Goal: Task Accomplishment & Management: Use online tool/utility

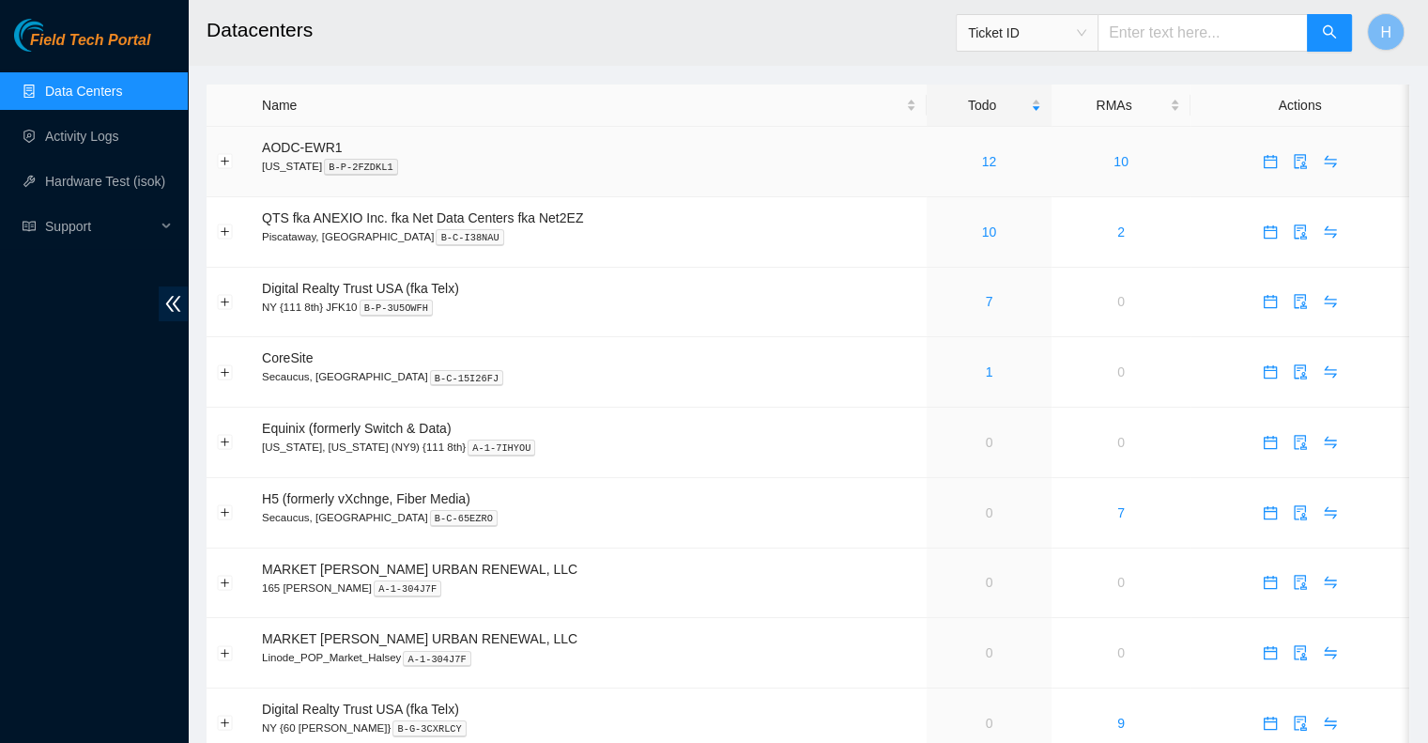
click at [965, 161] on div "12" at bounding box center [989, 161] width 104 height 21
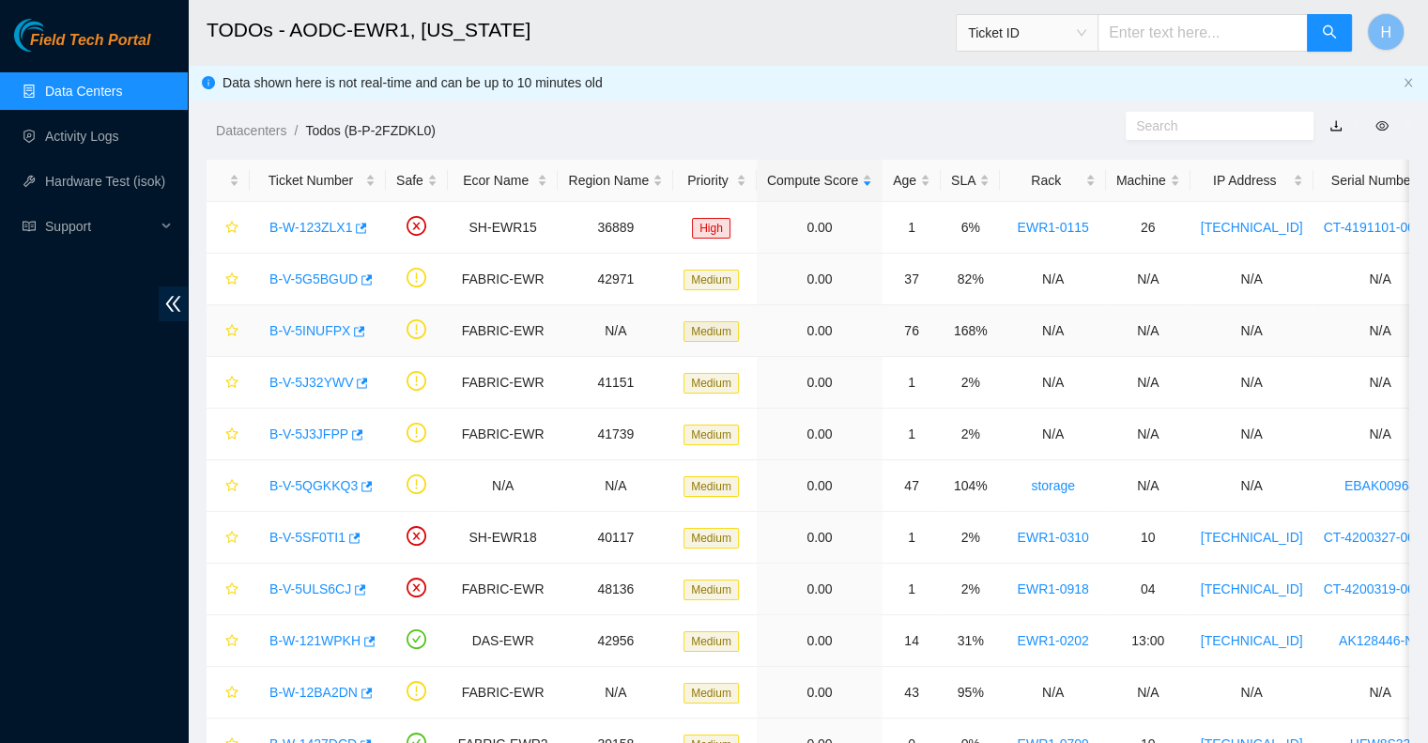
click at [312, 326] on link "B-V-5INUFPX" at bounding box center [309, 330] width 81 height 15
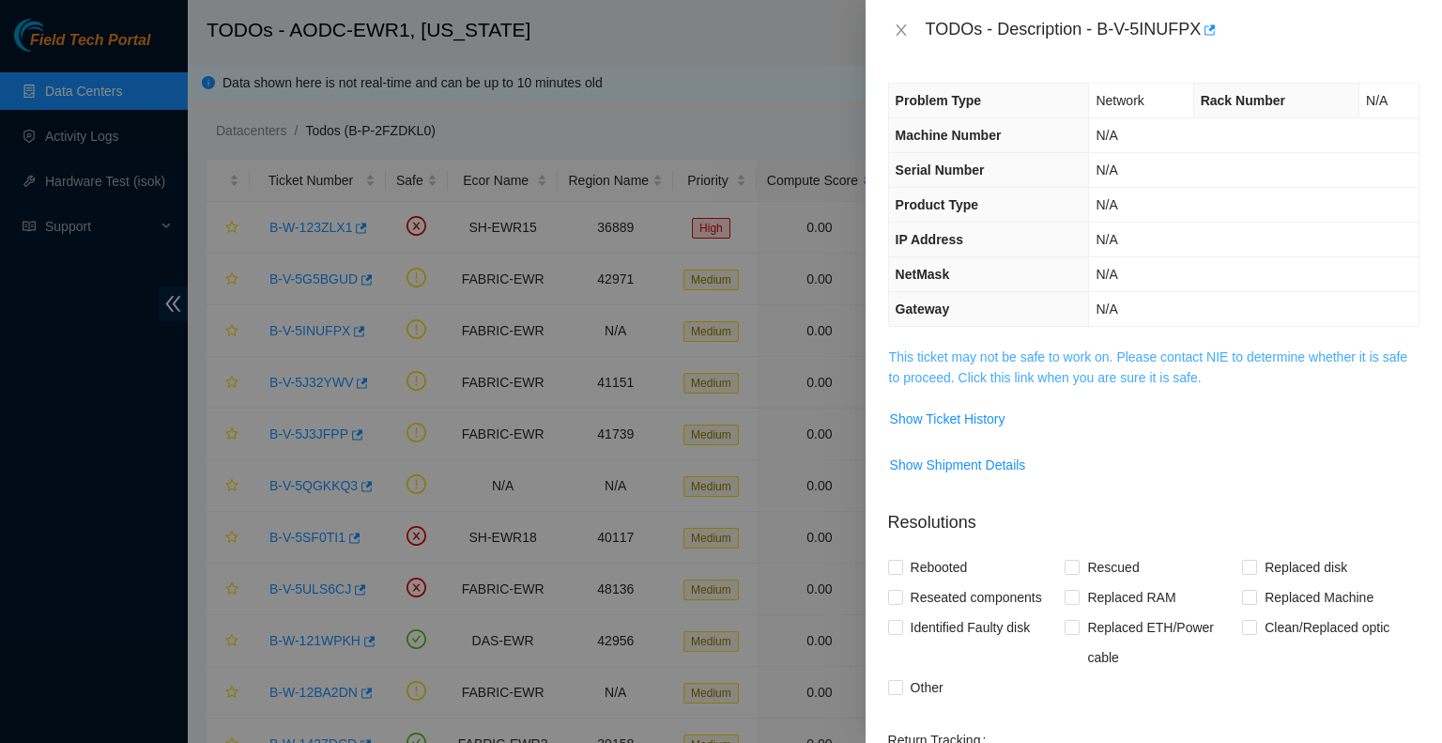
click at [1020, 375] on link "This ticket may not be safe to work on. Please contact NIE to determine whether…" at bounding box center [1148, 367] width 518 height 36
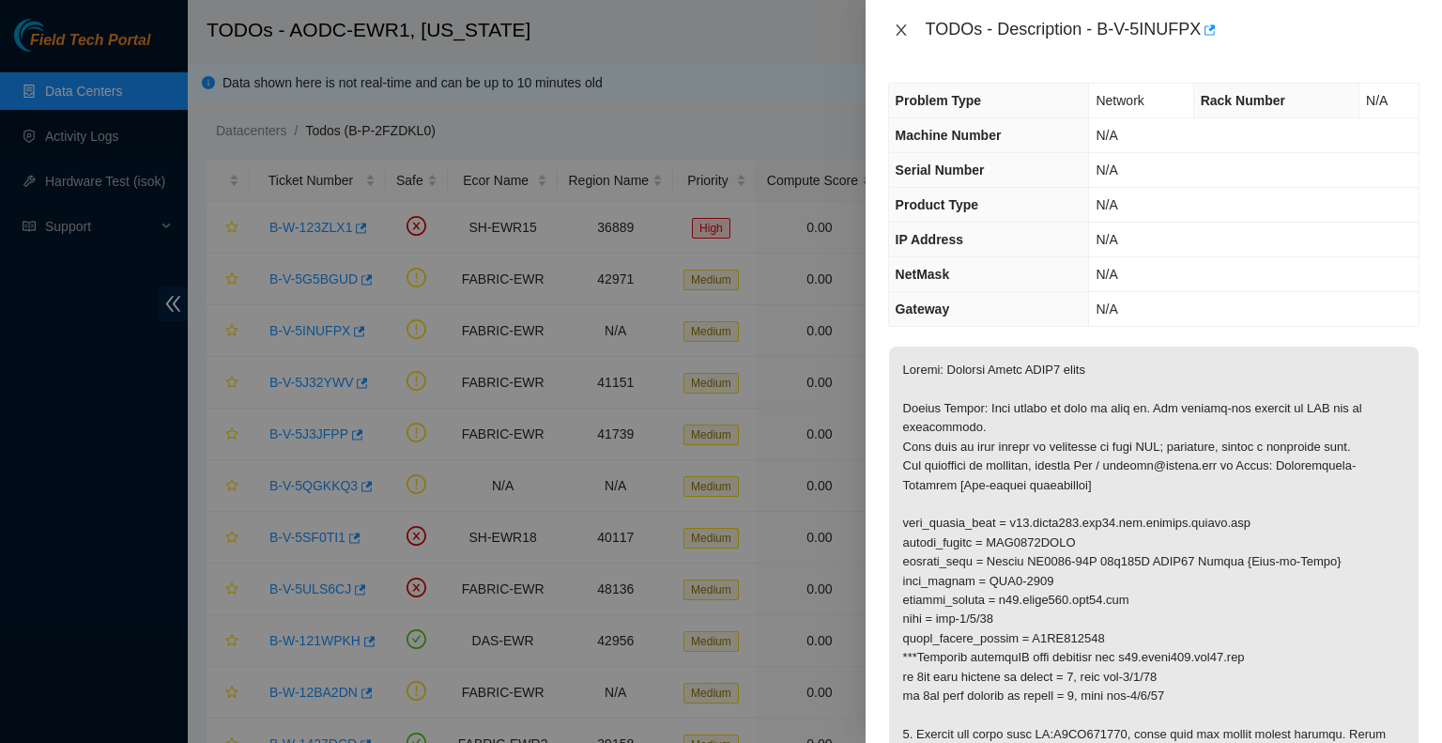
click at [898, 32] on icon "close" at bounding box center [901, 30] width 15 height 15
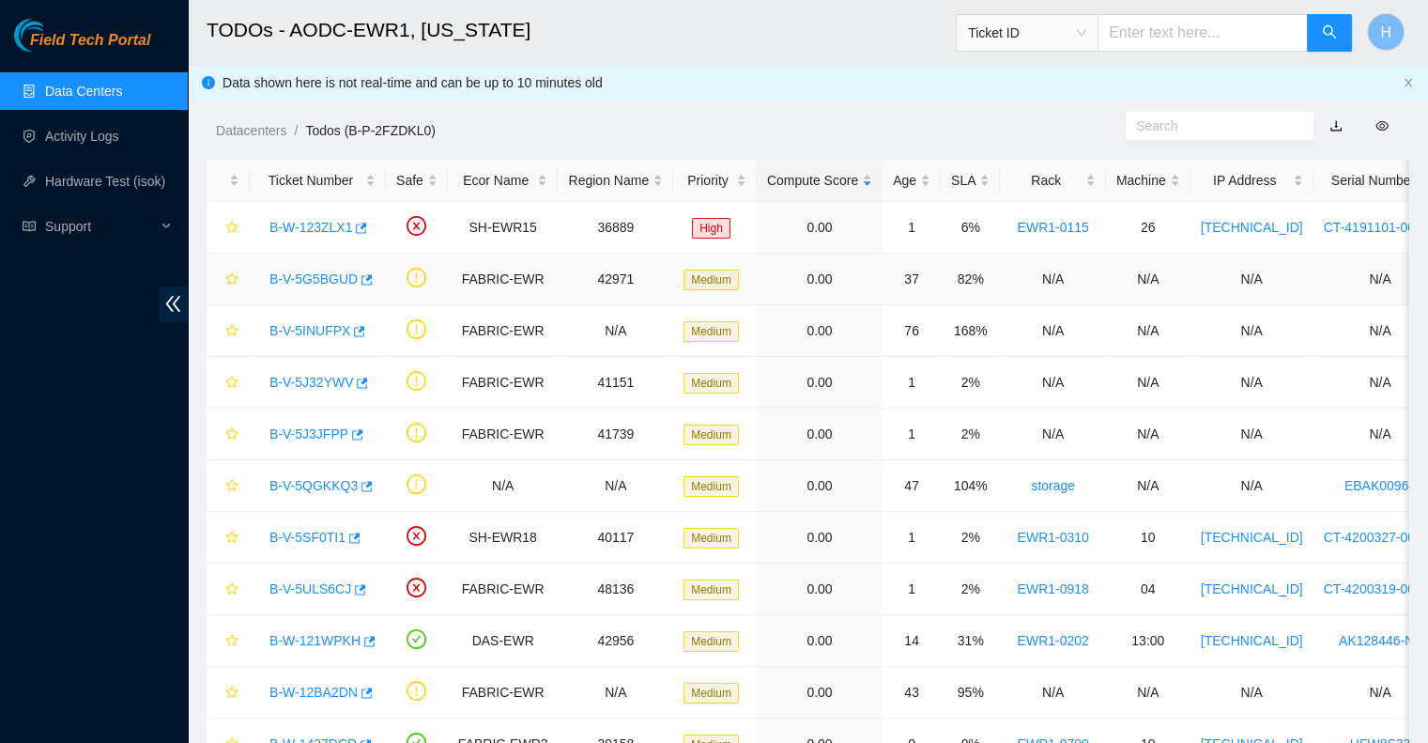
click at [295, 277] on link "B-V-5G5BGUD" at bounding box center [313, 278] width 88 height 15
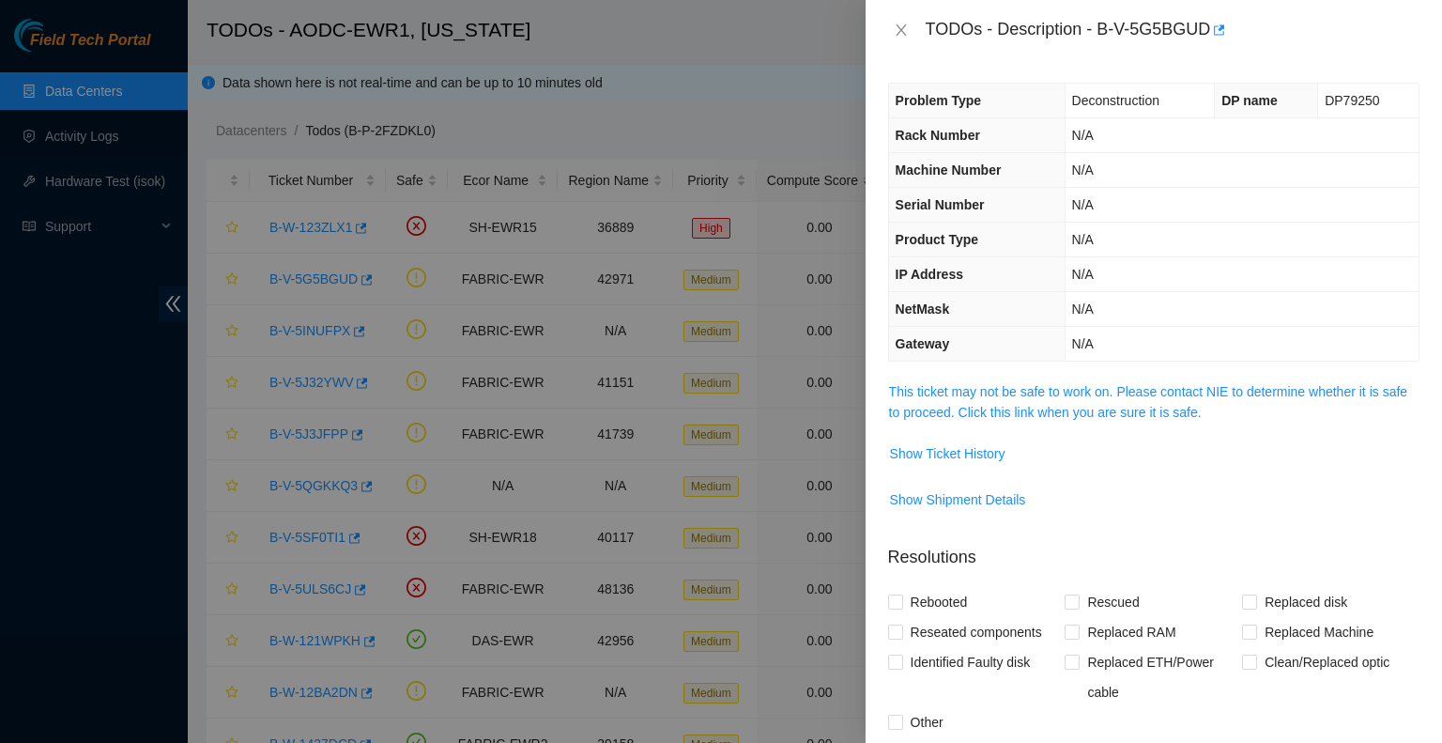
click at [947, 398] on span "This ticket may not be safe to work on. Please contact NIE to determine whether…" at bounding box center [1154, 401] width 530 height 41
click at [963, 435] on td "This ticket may not be safe to work on. Please contact NIE to determine whether…" at bounding box center [1153, 408] width 531 height 57
click at [966, 416] on link "This ticket may not be safe to work on. Please contact NIE to determine whether…" at bounding box center [1148, 402] width 518 height 36
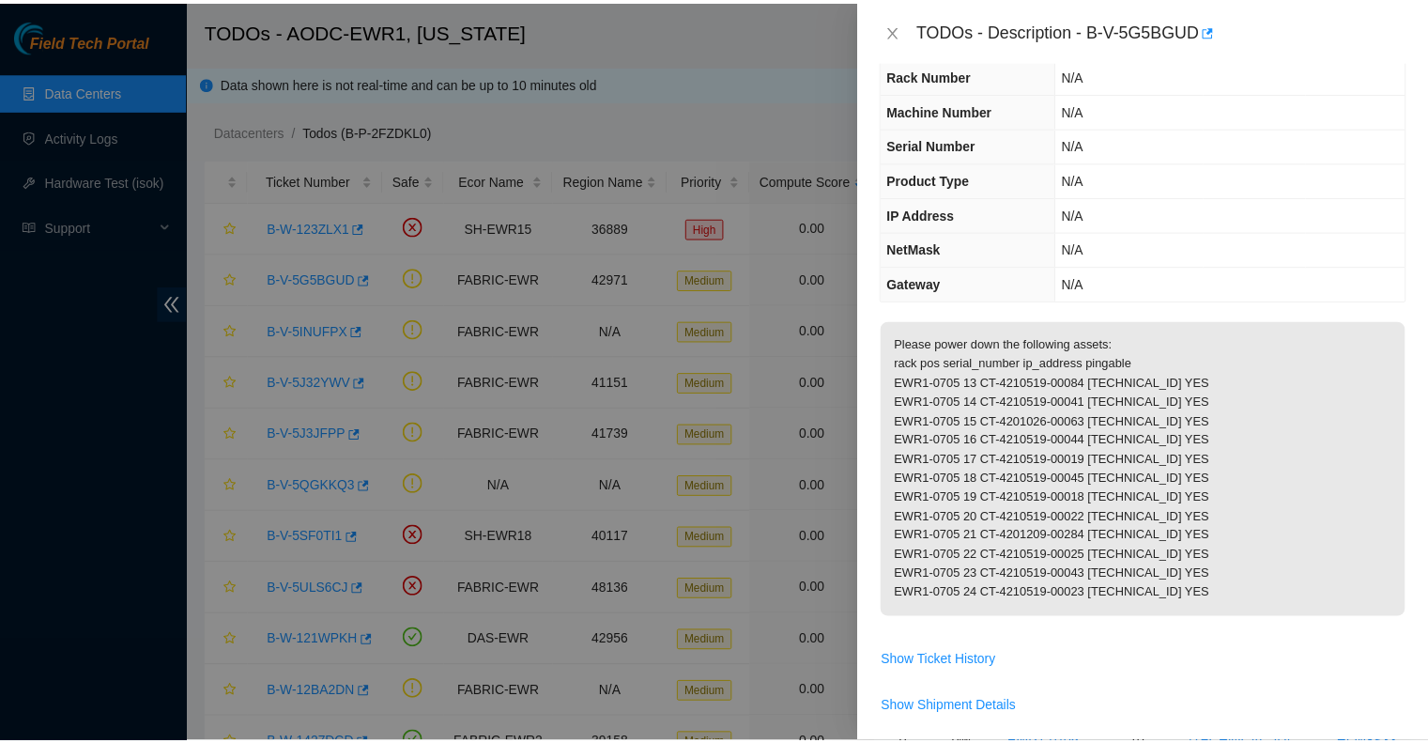
scroll to position [94, 0]
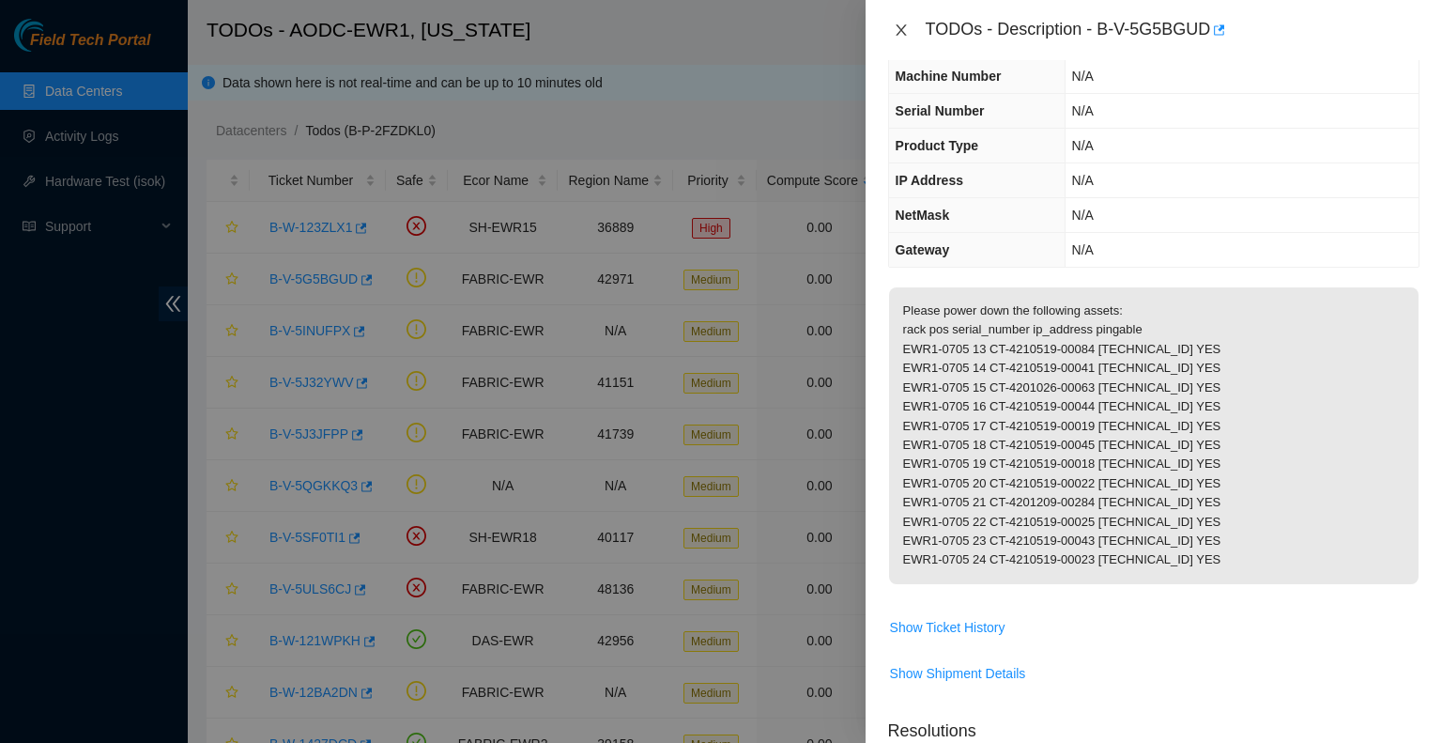
click at [900, 35] on icon "close" at bounding box center [901, 30] width 15 height 15
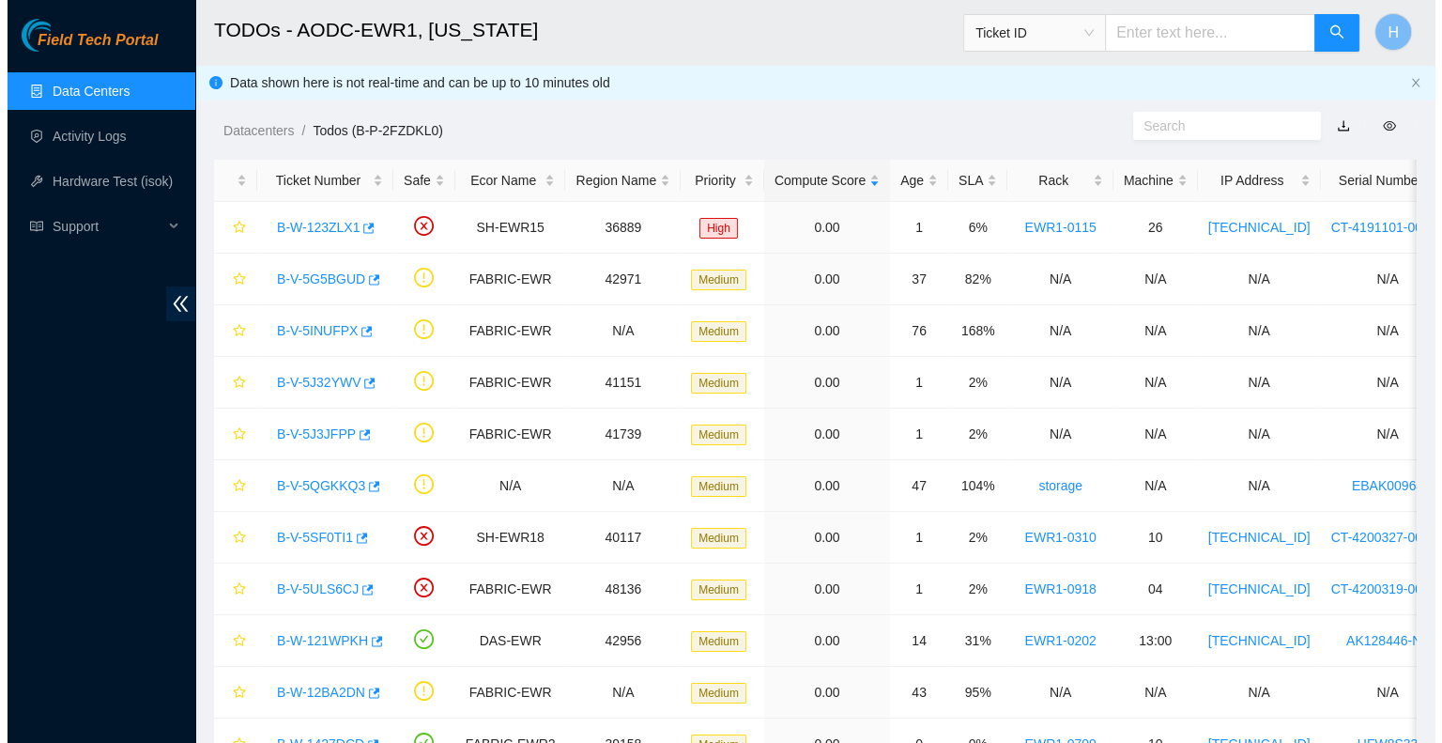
scroll to position [135, 0]
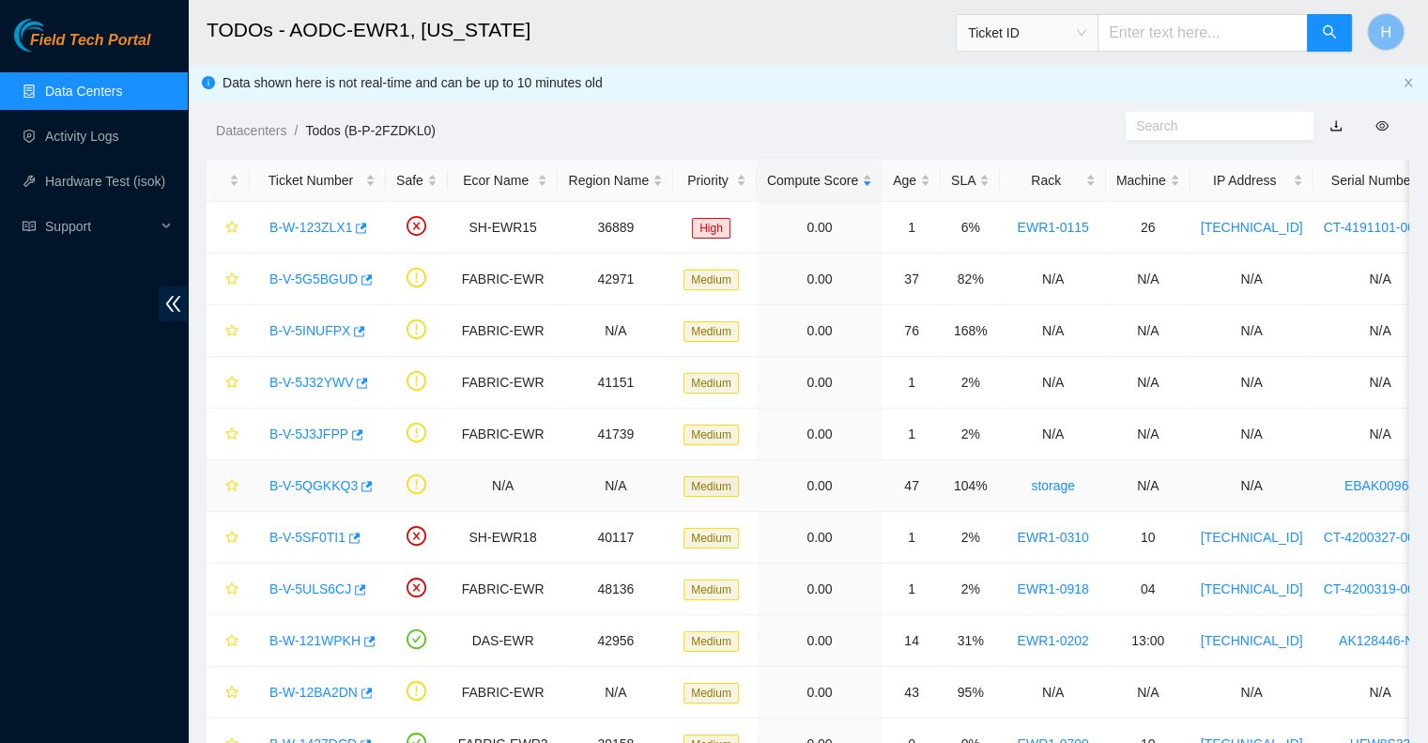
click at [293, 494] on div "B-V-5QGKKQ3" at bounding box center [317, 485] width 115 height 30
click at [292, 487] on link "B-V-5QGKKQ3" at bounding box center [313, 485] width 88 height 15
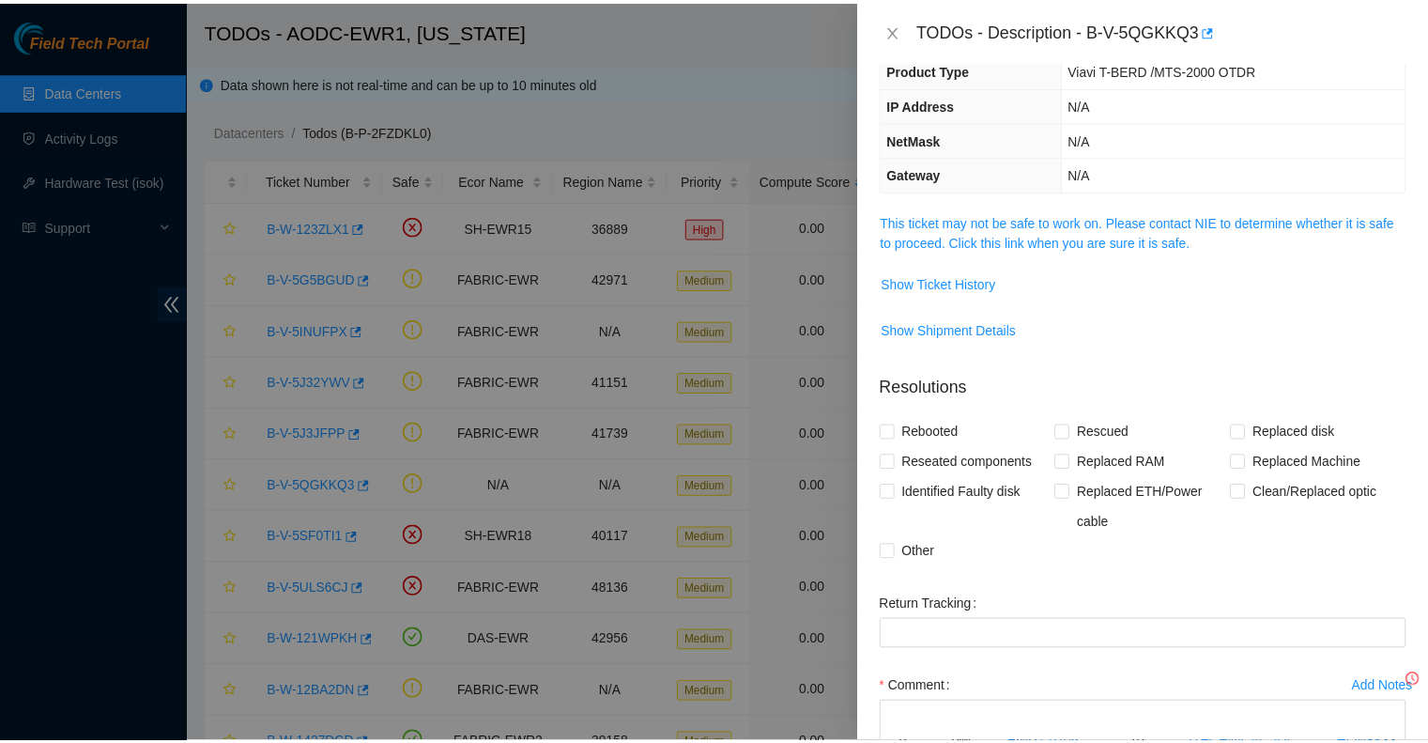
scroll to position [94, 0]
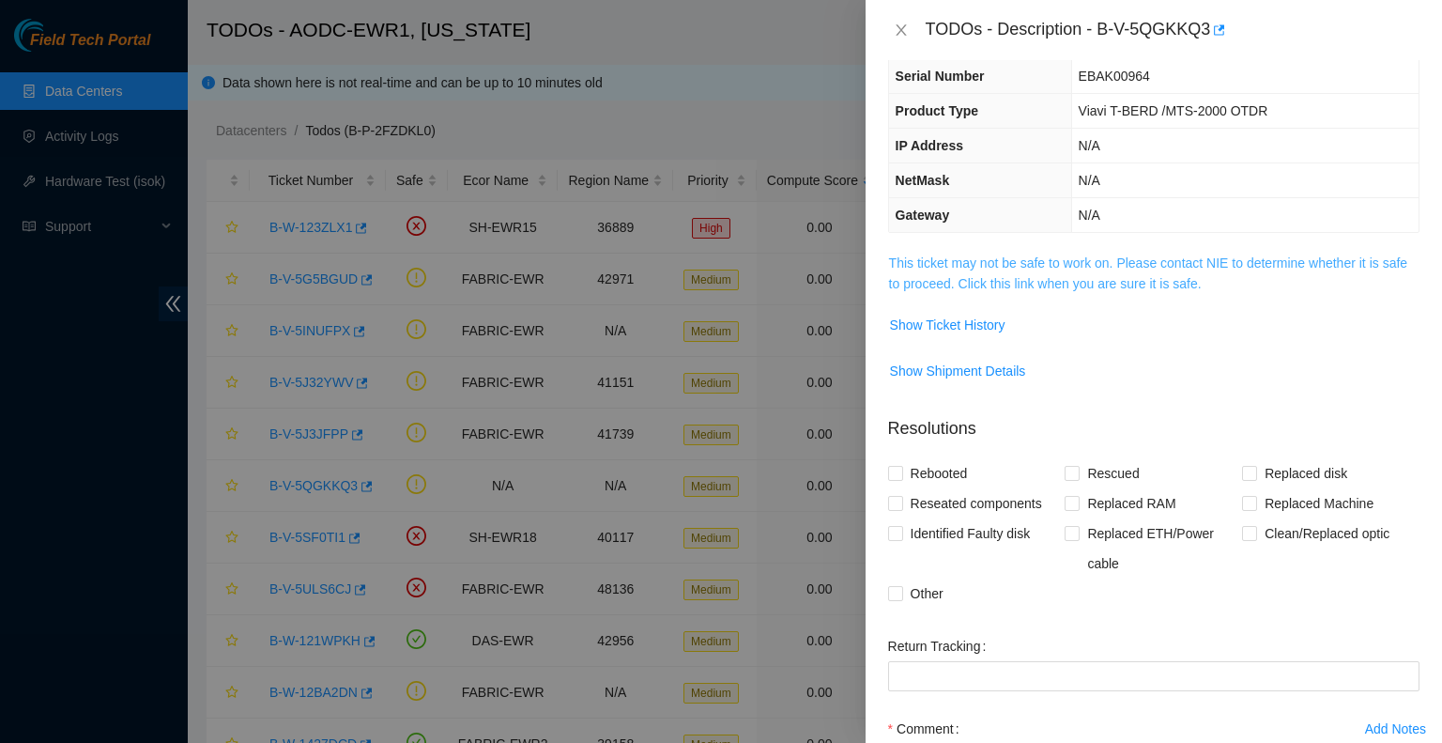
click at [968, 262] on link "This ticket may not be safe to work on. Please contact NIE to determine whether…" at bounding box center [1148, 273] width 518 height 36
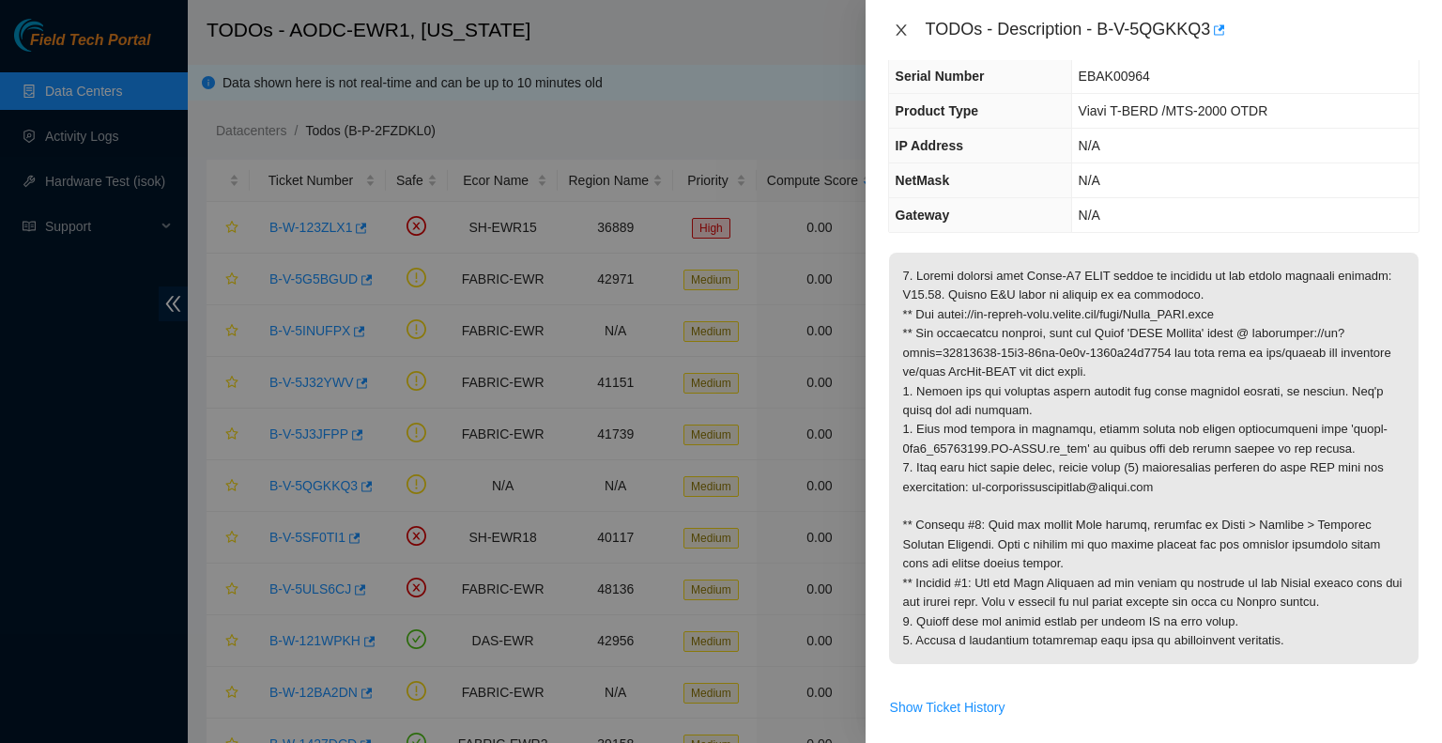
click at [905, 19] on div "TODOs - Description - B-V-5QGKKQ3" at bounding box center [1153, 30] width 531 height 30
click at [901, 23] on icon "close" at bounding box center [901, 30] width 15 height 15
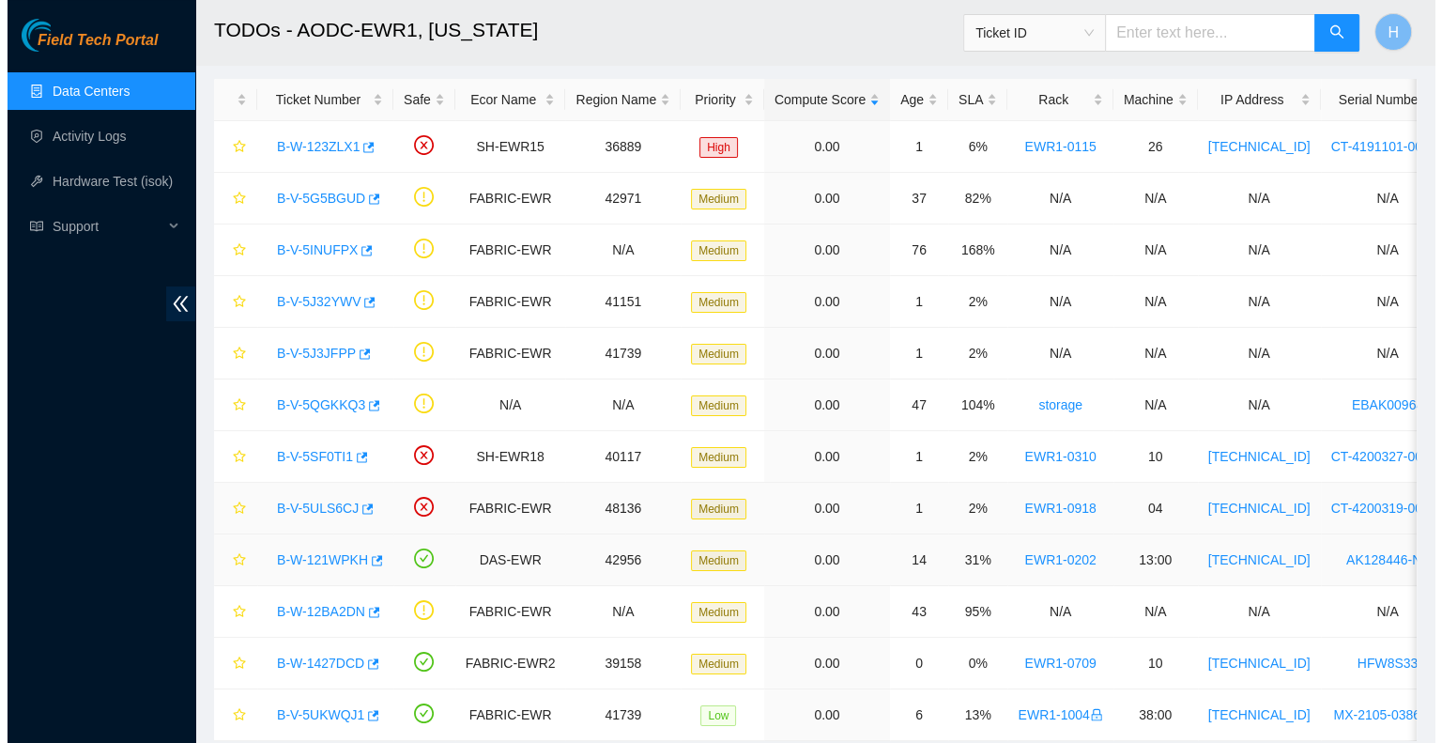
scroll to position [148, 0]
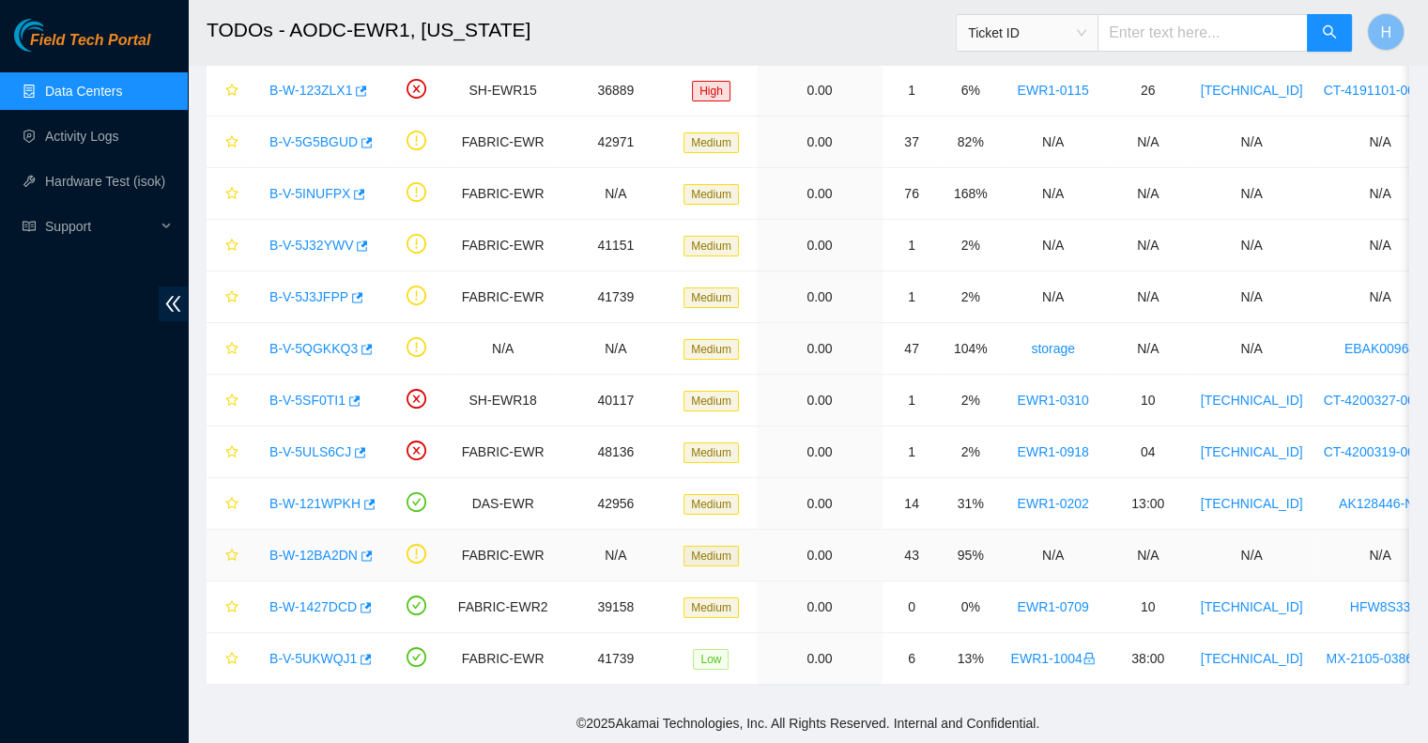
click at [285, 540] on div "B-W-12BA2DN" at bounding box center [317, 555] width 115 height 30
click at [291, 547] on link "B-W-12BA2DN" at bounding box center [313, 554] width 88 height 15
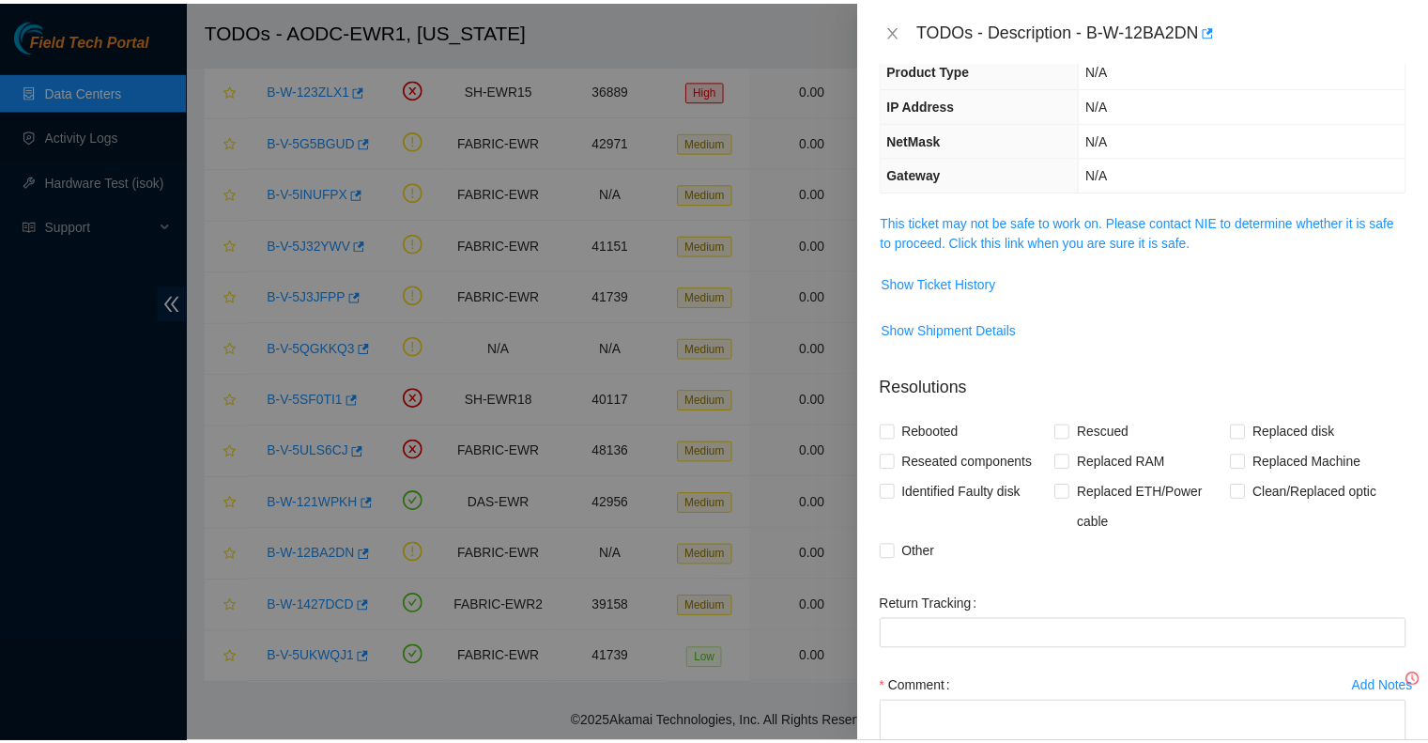
scroll to position [94, 0]
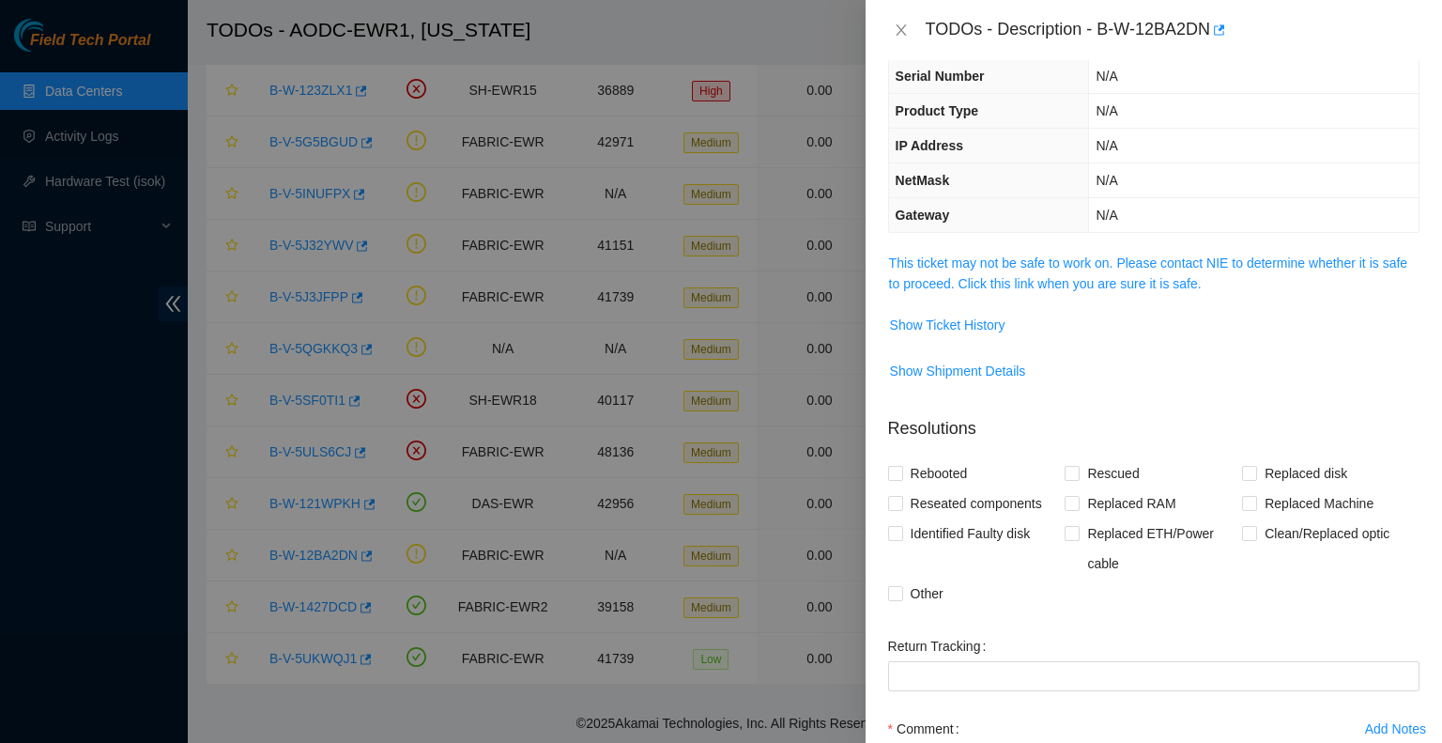
click at [928, 271] on span "This ticket may not be safe to work on. Please contact NIE to determine whether…" at bounding box center [1154, 273] width 530 height 41
click at [938, 255] on link "This ticket may not be safe to work on. Please contact NIE to determine whether…" at bounding box center [1148, 273] width 518 height 36
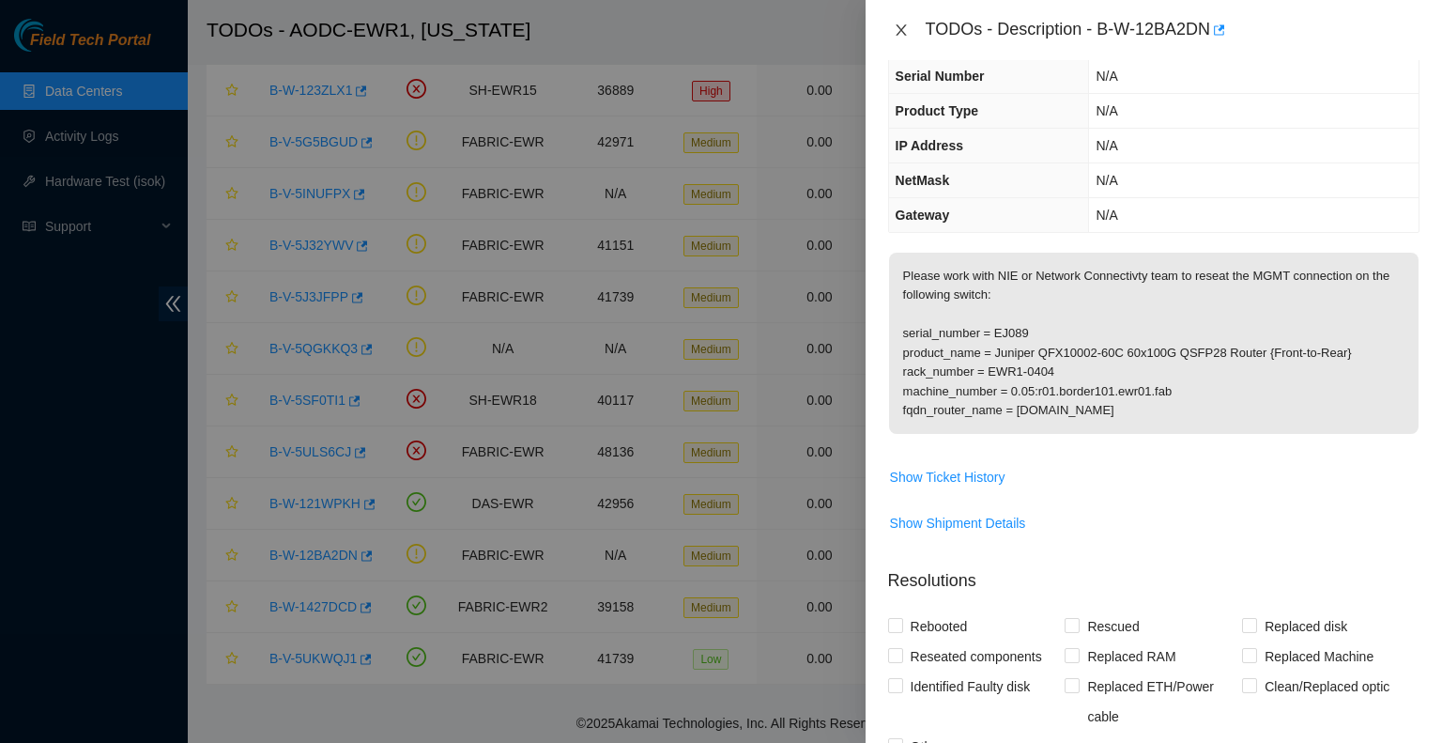
click at [891, 25] on button "Close" at bounding box center [901, 31] width 26 height 18
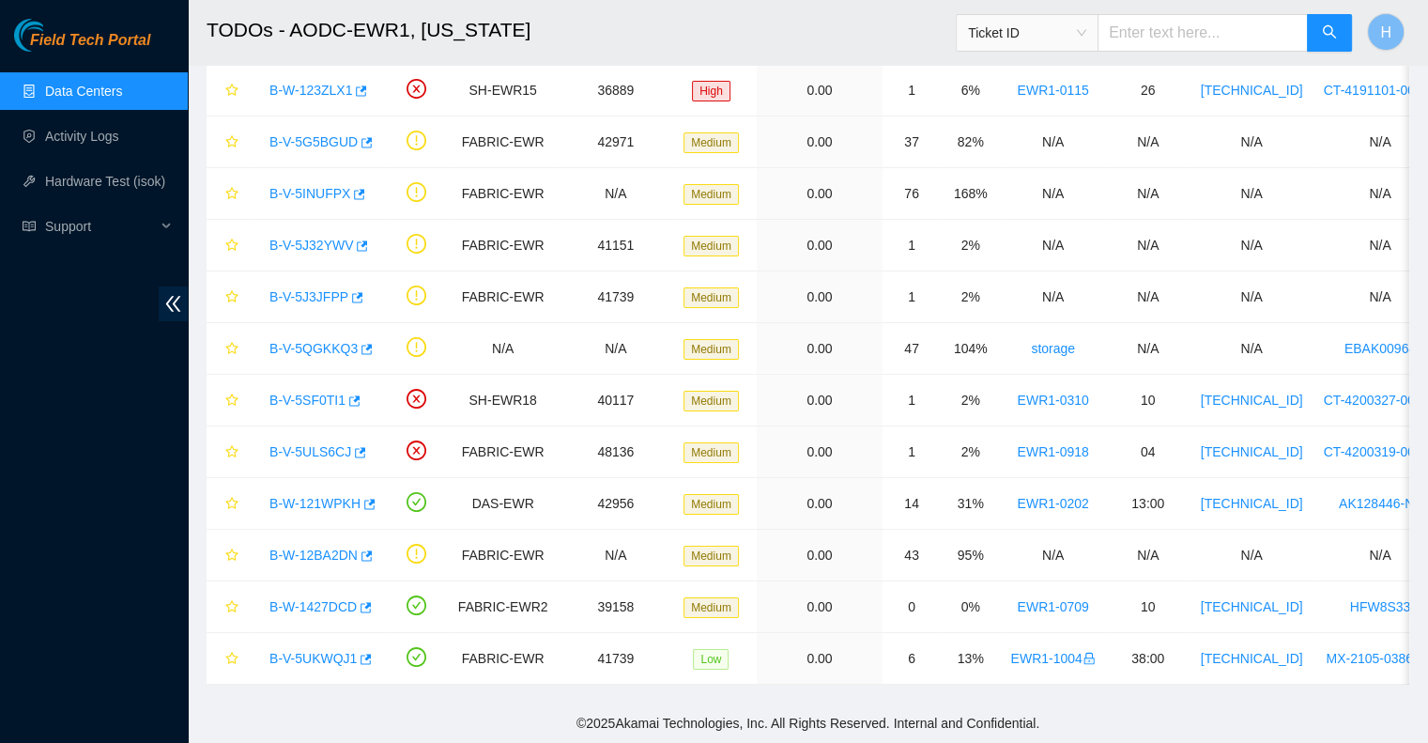
scroll to position [135, 0]
click at [49, 114] on ul "Data Centers Activity Logs Hardware Test (isok) Support" at bounding box center [94, 159] width 188 height 180
click at [55, 99] on link "Data Centers" at bounding box center [83, 91] width 77 height 15
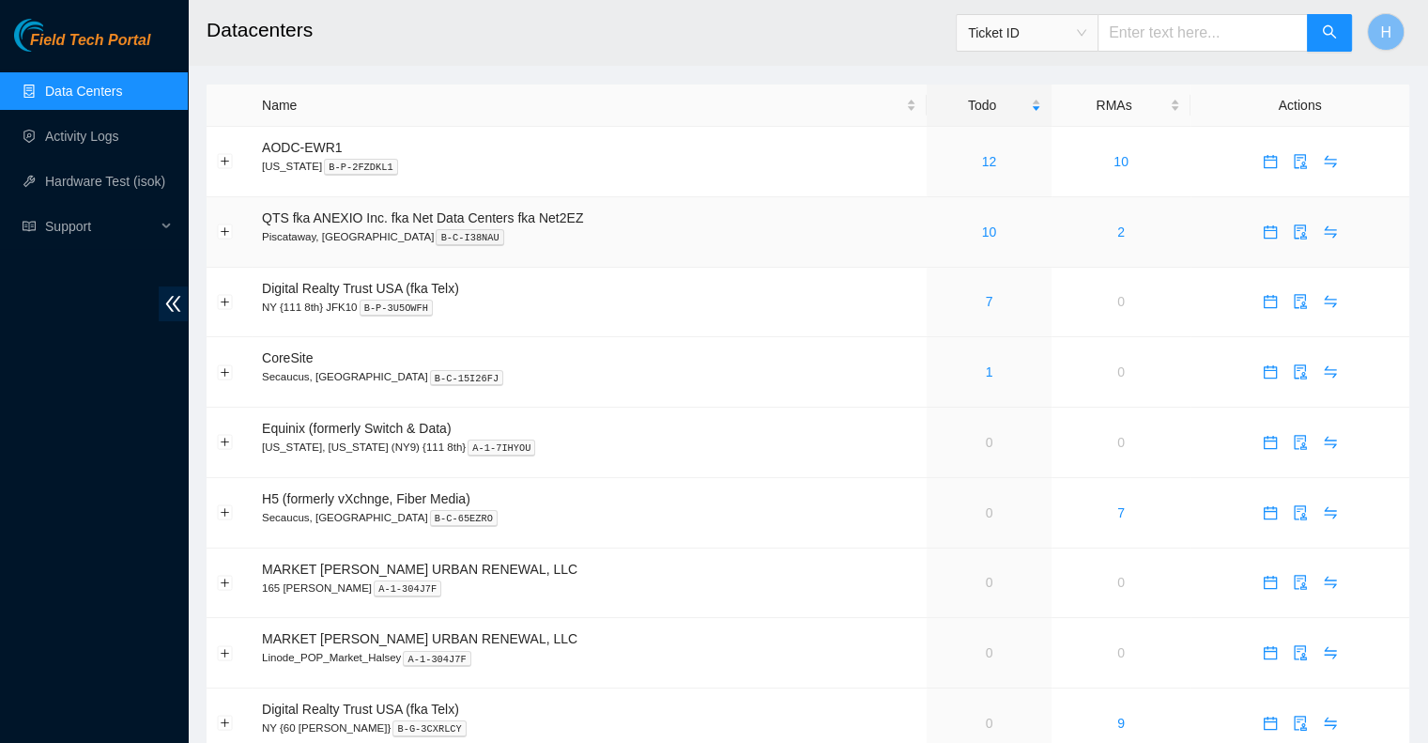
click at [991, 218] on td "10" at bounding box center [989, 232] width 125 height 70
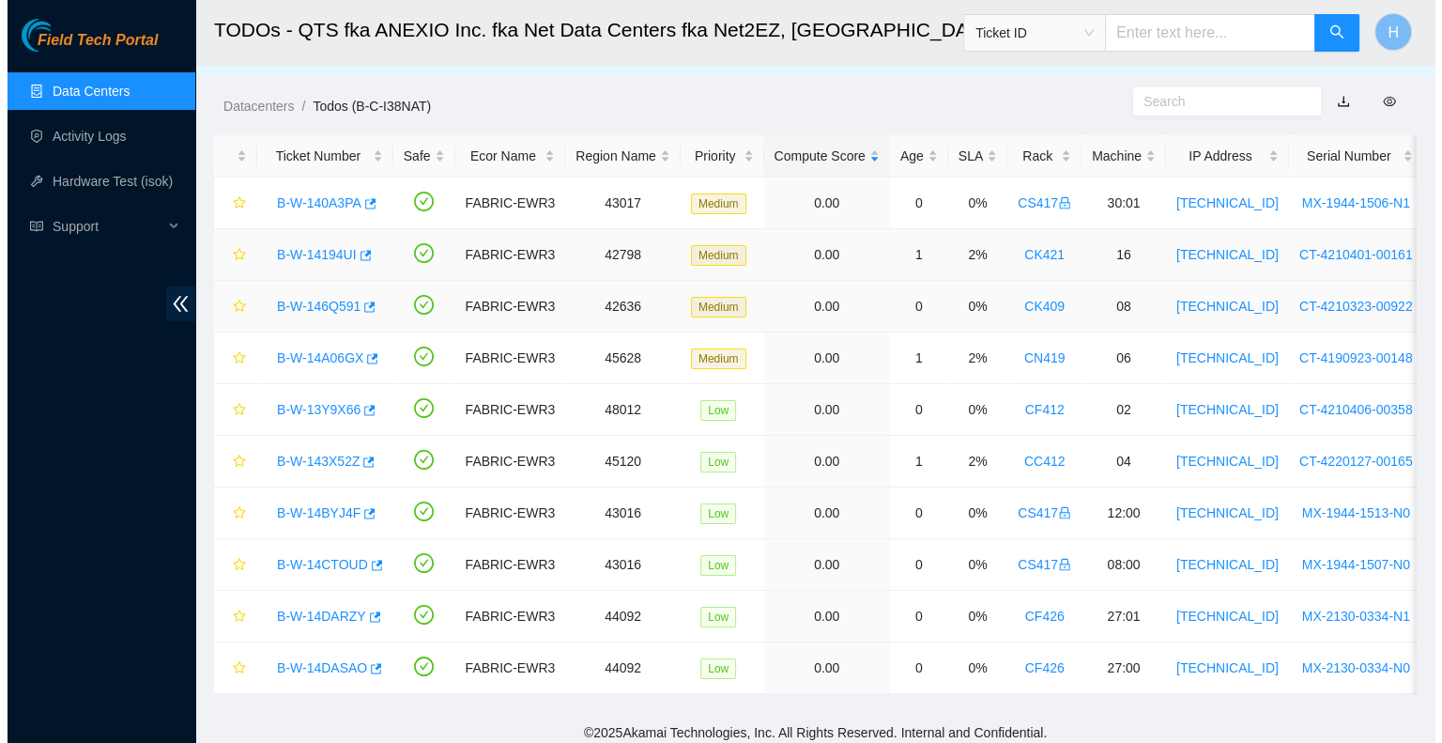
scroll to position [45, 0]
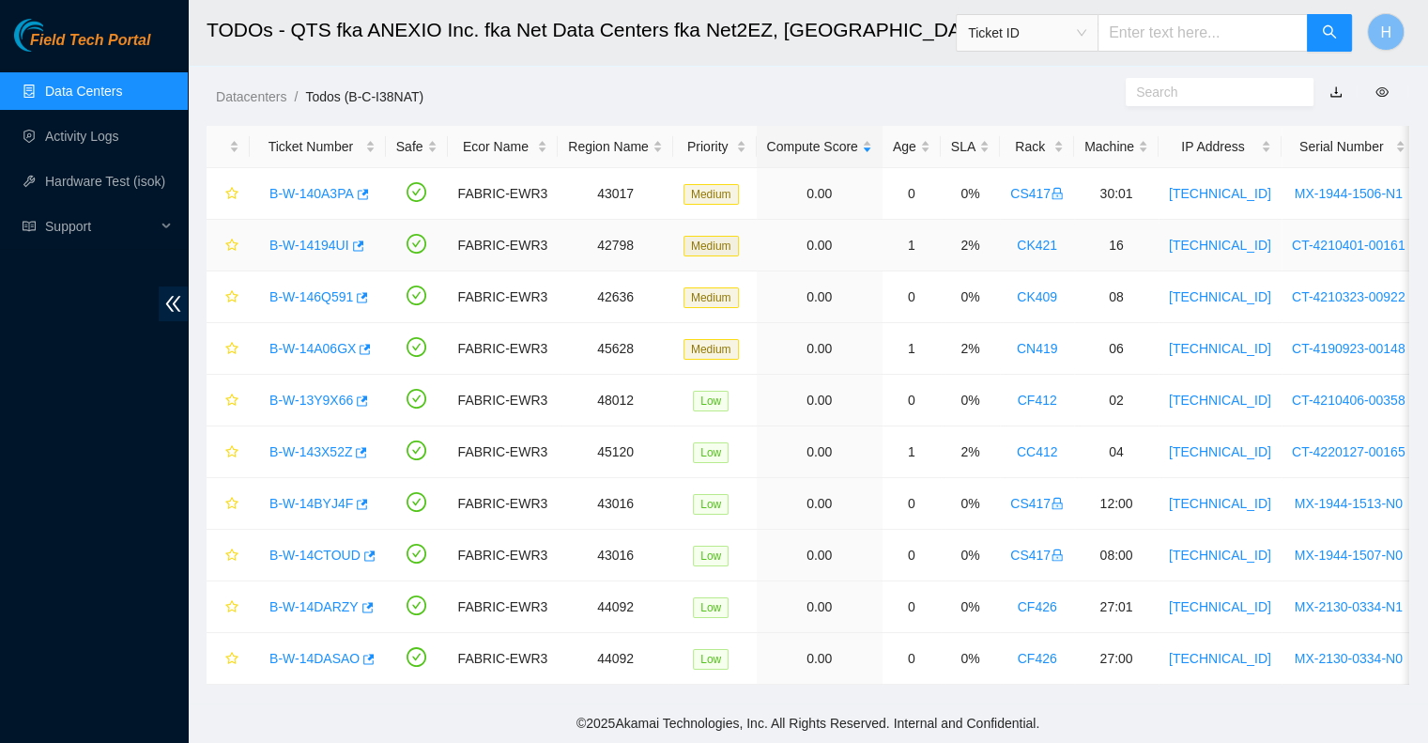
click at [300, 239] on link "B-W-14194UI" at bounding box center [309, 245] width 80 height 15
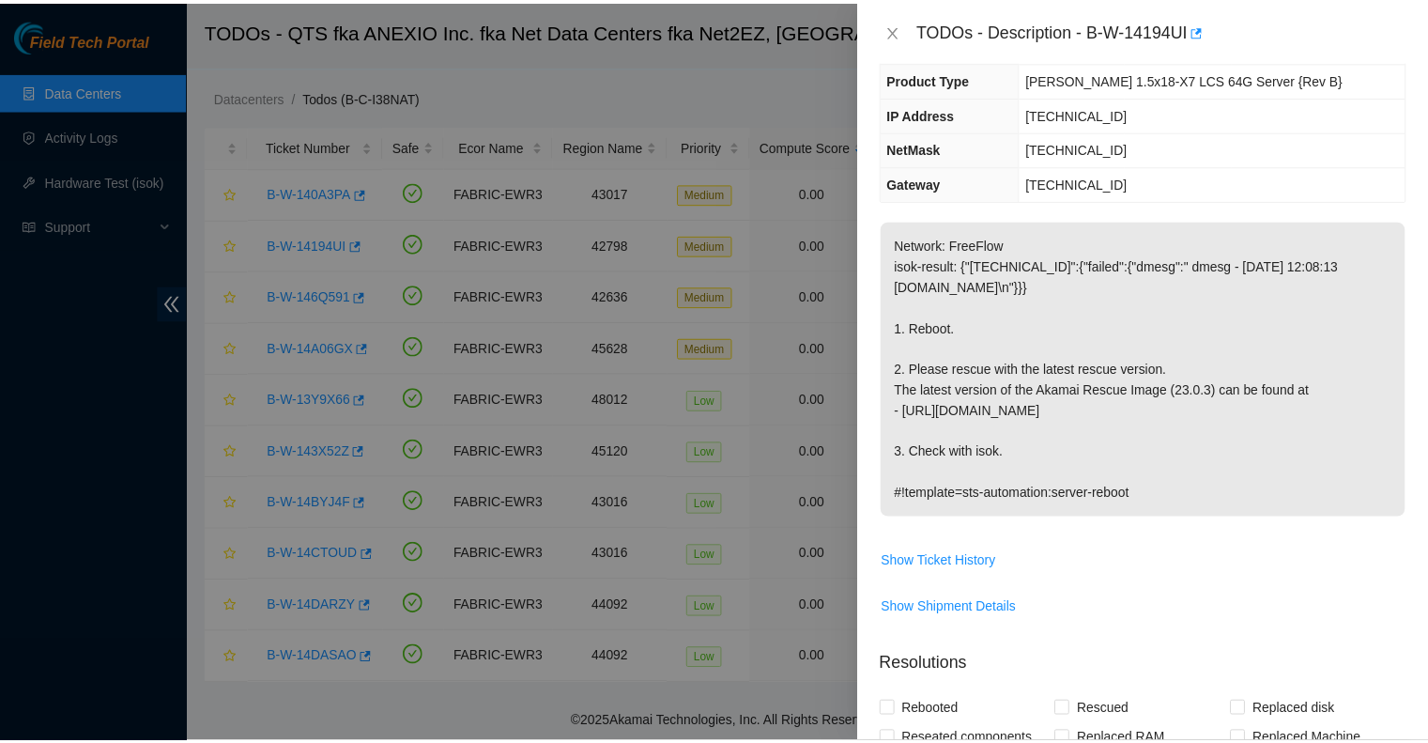
scroll to position [188, 0]
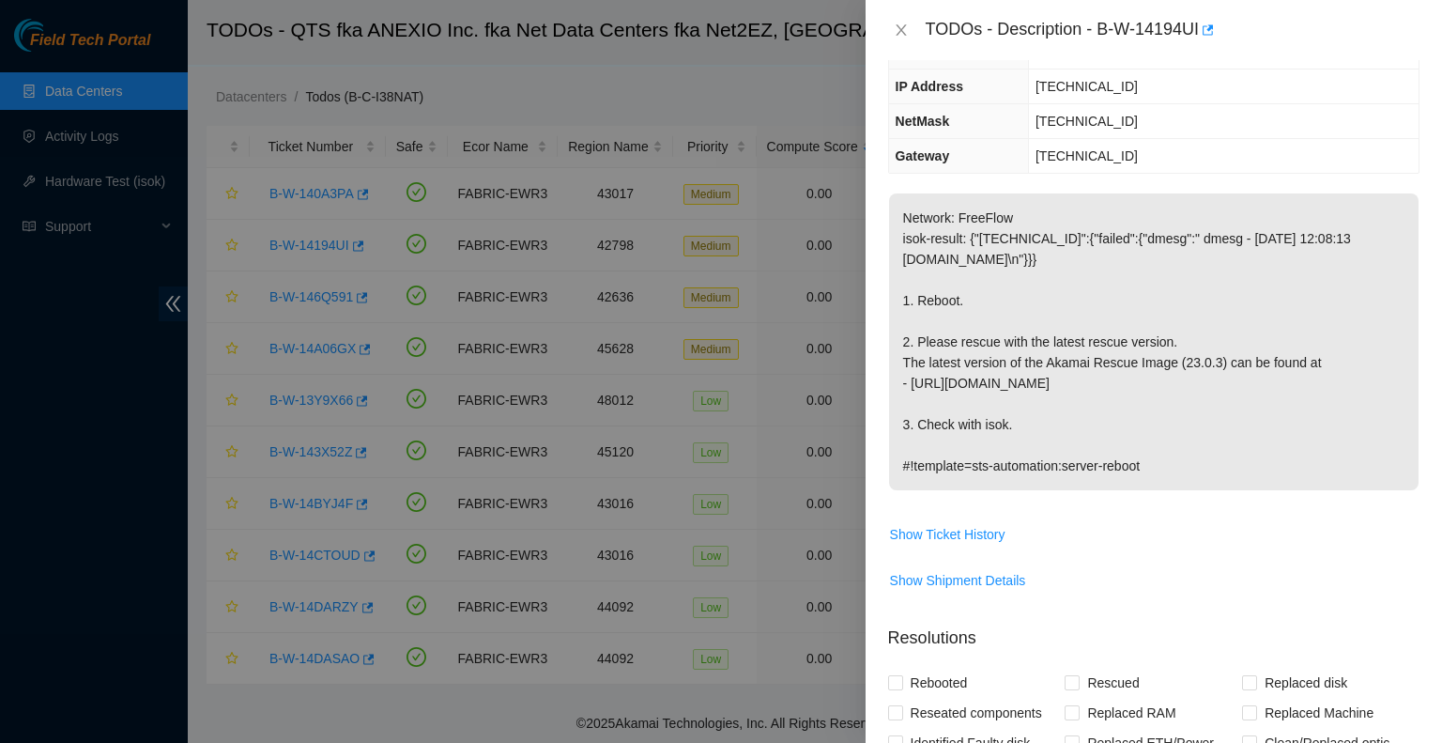
click at [886, 48] on div "TODOs - Description - B-W-14194UI" at bounding box center [1154, 30] width 577 height 60
click at [890, 41] on div "TODOs - Description - B-W-14194UI" at bounding box center [1153, 30] width 531 height 30
click at [892, 37] on button "Close" at bounding box center [901, 31] width 26 height 18
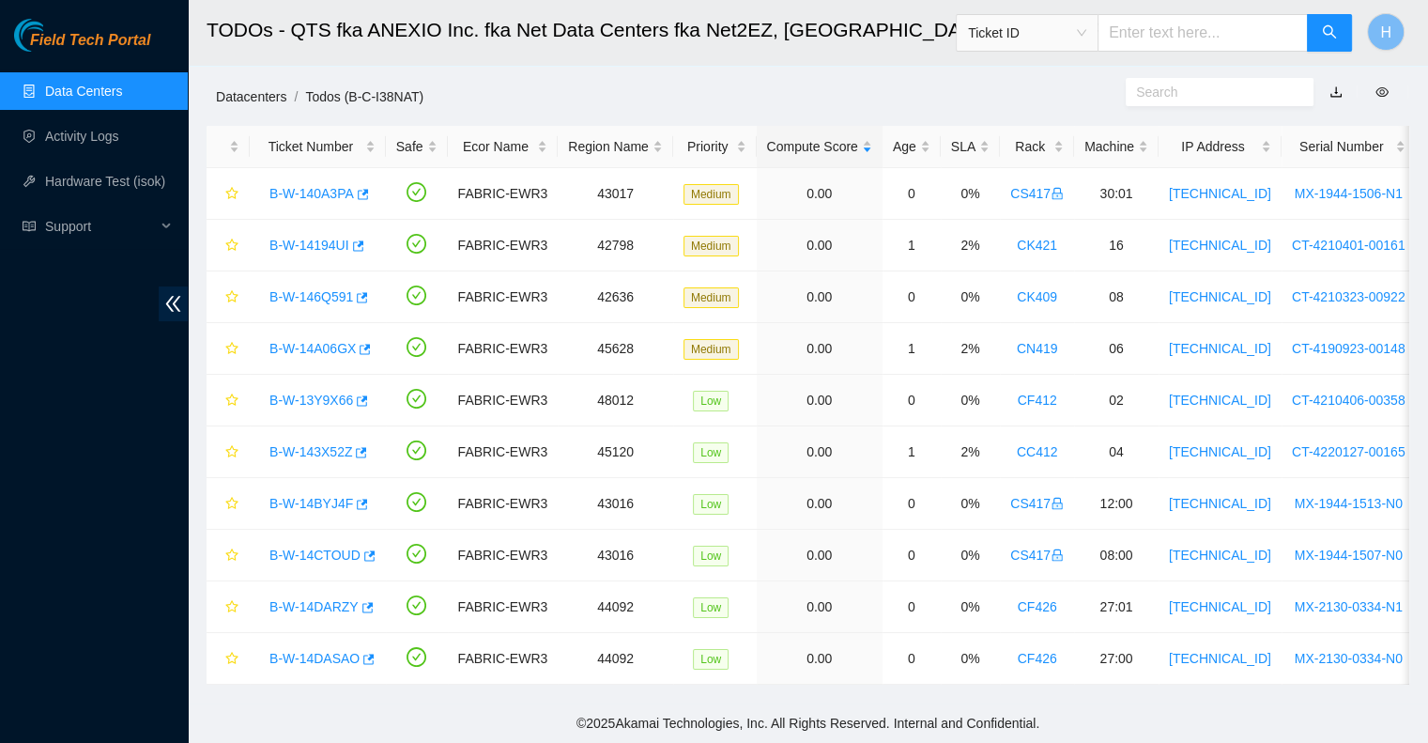
scroll to position [249, 0]
click at [114, 94] on link "Data Centers" at bounding box center [83, 91] width 77 height 15
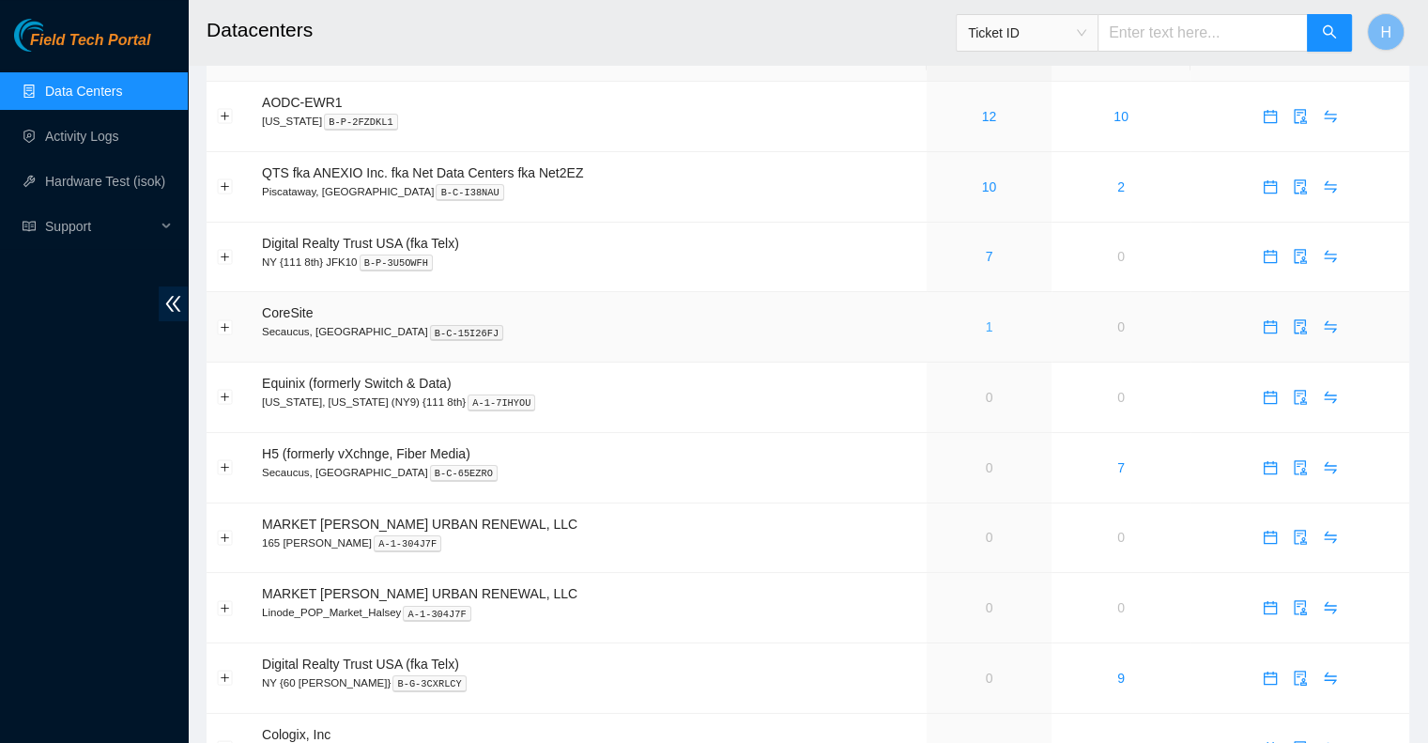
click at [990, 330] on link "1" at bounding box center [990, 326] width 8 height 15
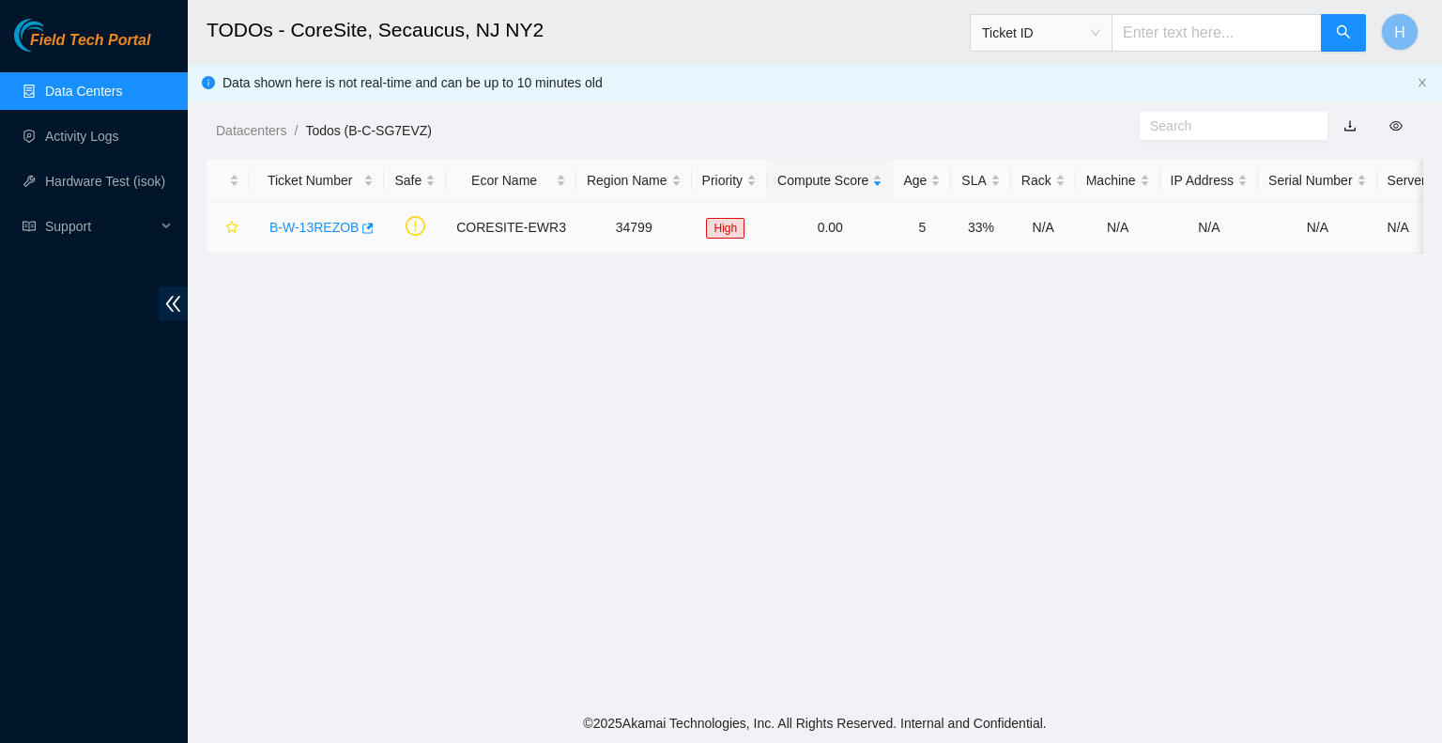
click at [299, 234] on link "B-W-13REZOB" at bounding box center [313, 227] width 89 height 15
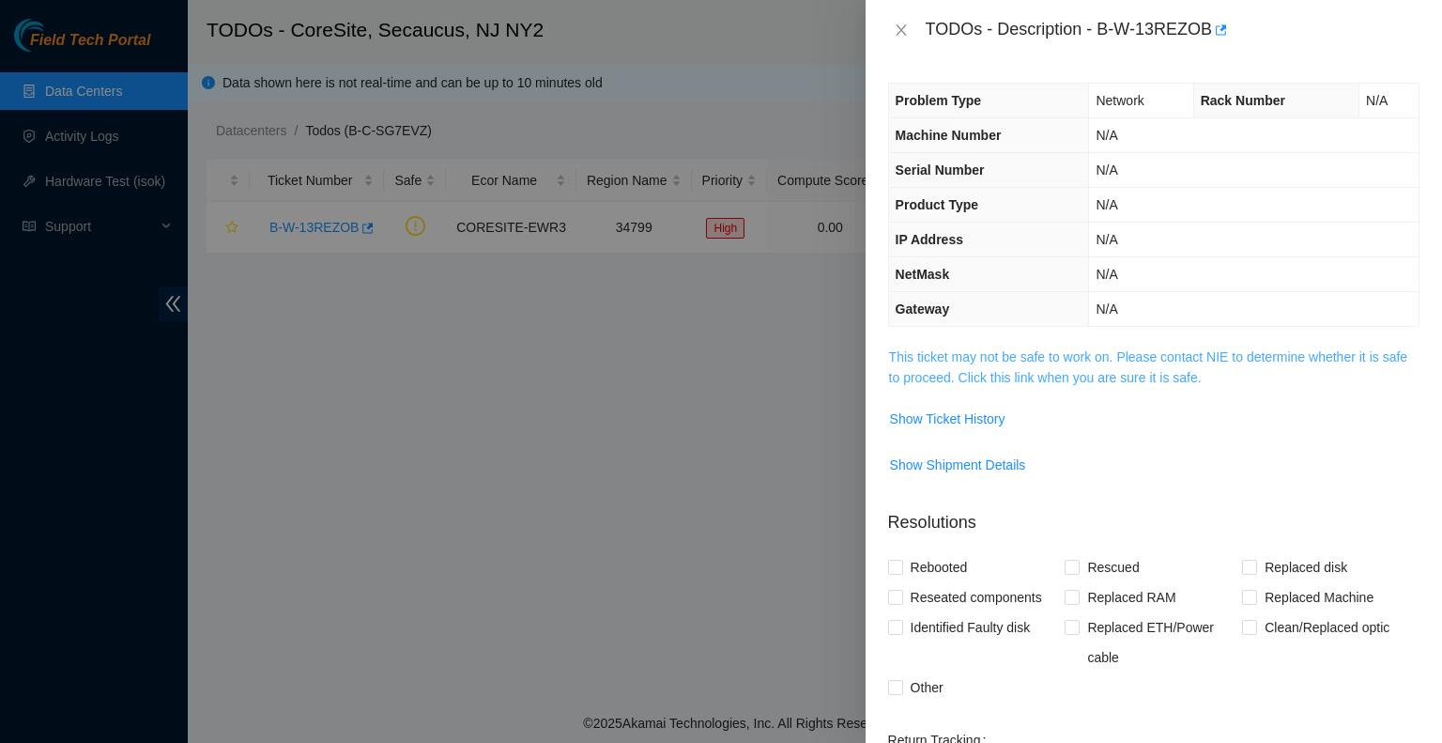
click at [988, 377] on link "This ticket may not be safe to work on. Please contact NIE to determine whether…" at bounding box center [1148, 367] width 518 height 36
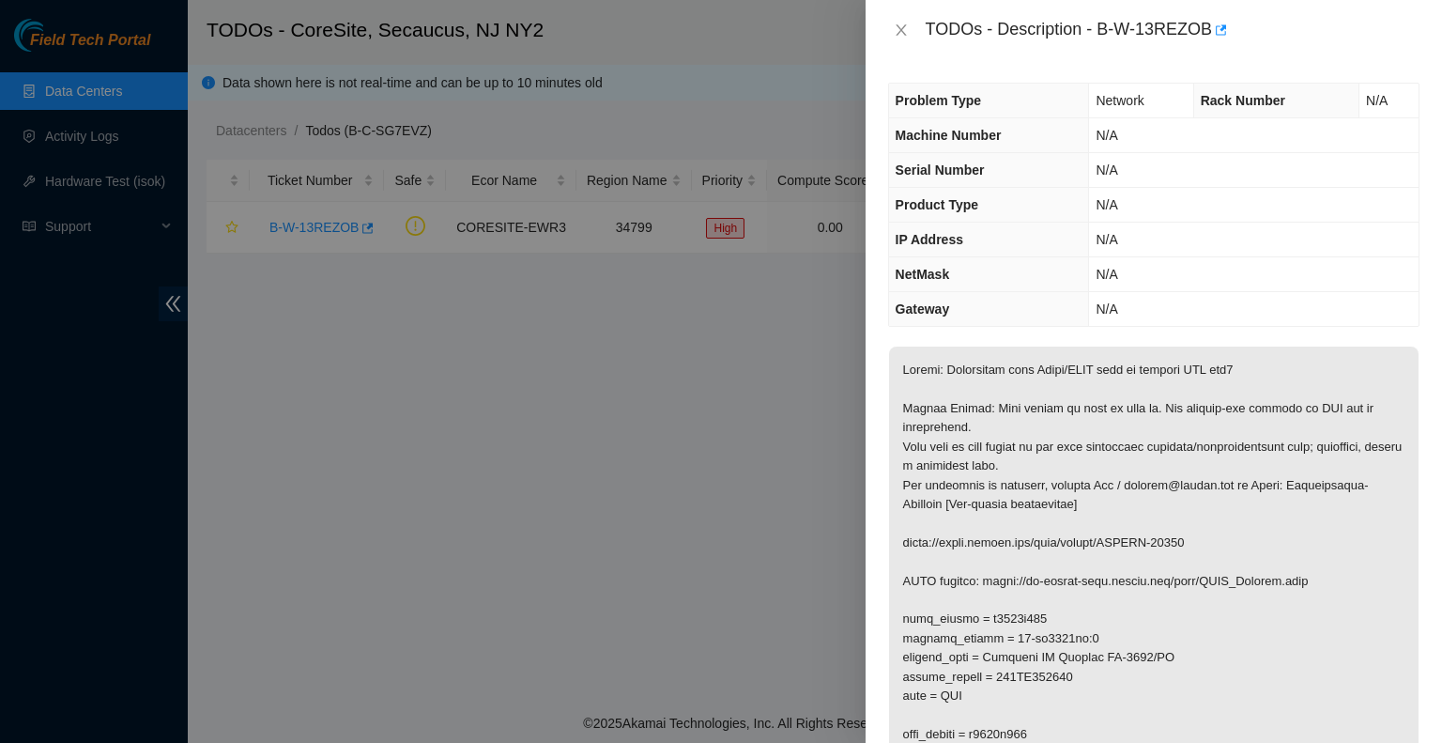
click at [890, 370] on p at bounding box center [1154, 657] width 530 height 623
